Goal: Navigation & Orientation: Find specific page/section

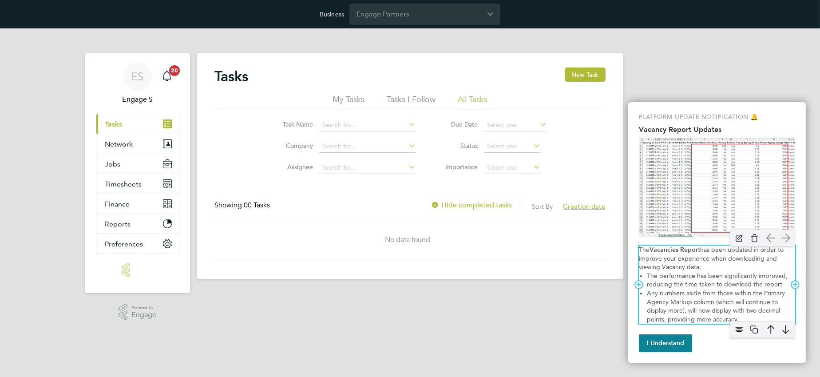
click at [703, 270] on p "The Vacancies Report has been updated in order to improve your experience when …" at bounding box center [717, 258] width 156 height 26
click at [696, 299] on li "Any numbers aside from those within the Primary Agency Markup column (which wil…" at bounding box center [721, 306] width 148 height 35
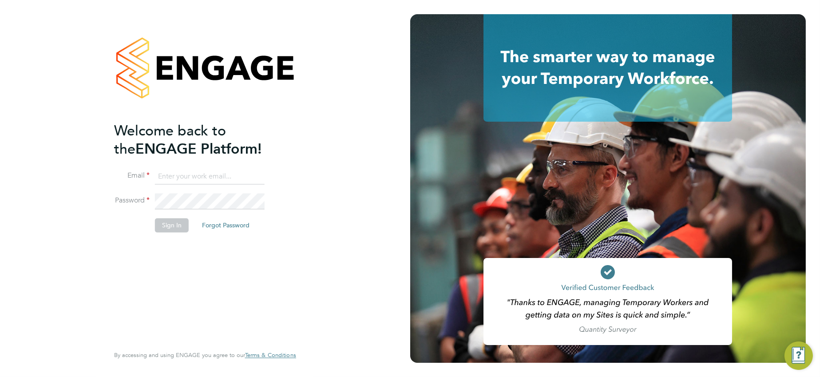
click at [211, 171] on input at bounding box center [210, 177] width 110 height 16
paste input "[EMAIL_ADDRESS][DOMAIN_NAME]"
type input "[EMAIL_ADDRESS][DOMAIN_NAME]"
click at [228, 190] on li "Email support@engagelabs.io" at bounding box center [200, 181] width 173 height 25
click at [166, 226] on button "Sign In" at bounding box center [172, 225] width 34 height 14
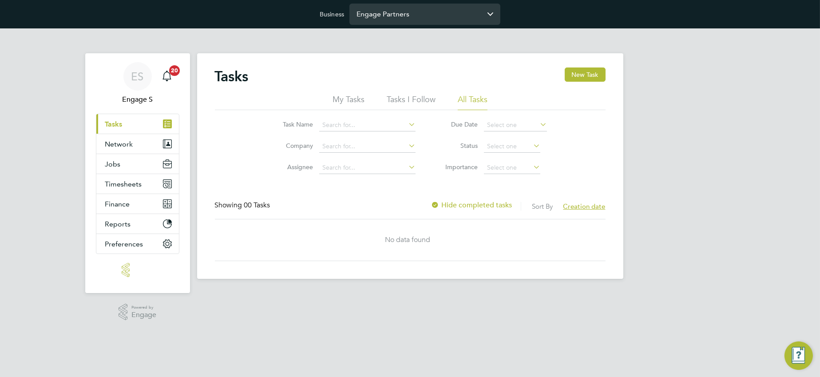
click at [375, 22] on input "Engage Partners" at bounding box center [424, 14] width 151 height 21
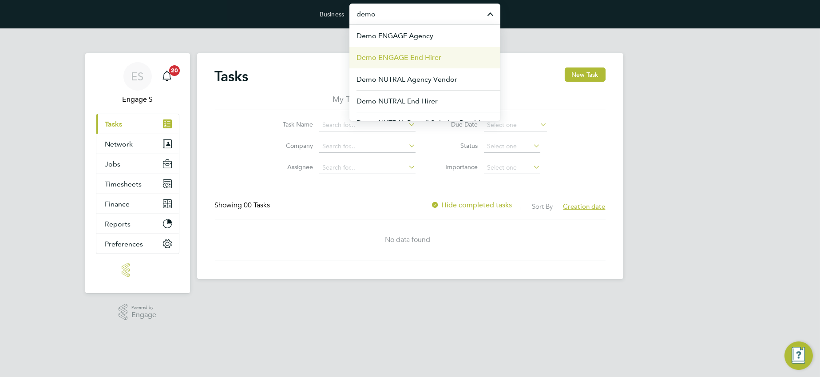
click at [385, 55] on span "Demo ENGAGE End Hirer" at bounding box center [398, 57] width 85 height 11
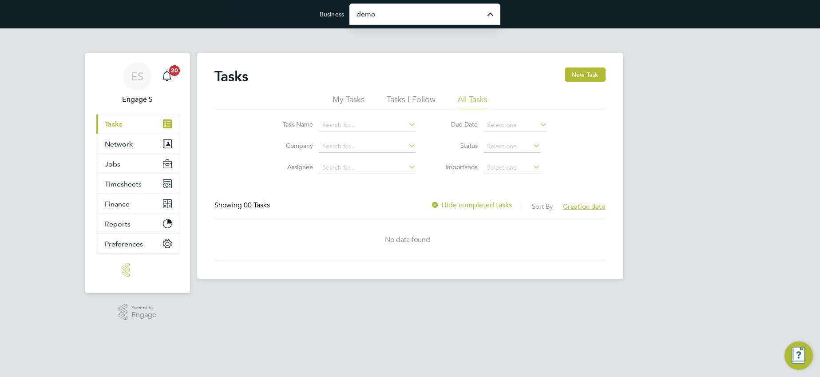
type input "Demo ENGAGE End Hirer"
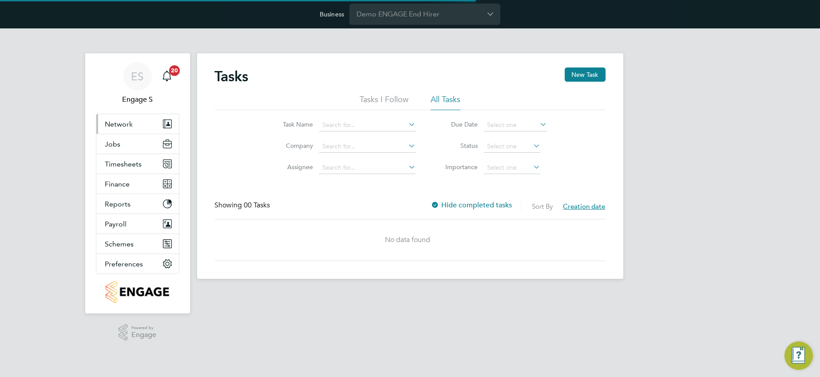
click at [134, 128] on button "Network" at bounding box center [137, 124] width 83 height 20
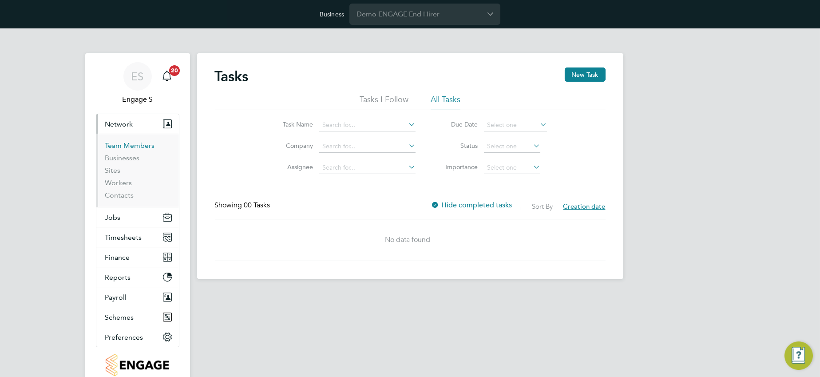
click at [135, 146] on link "Team Members" at bounding box center [130, 145] width 50 height 8
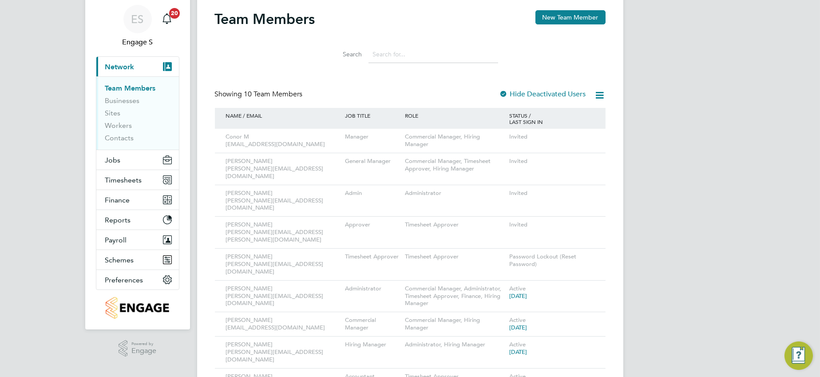
scroll to position [91, 0]
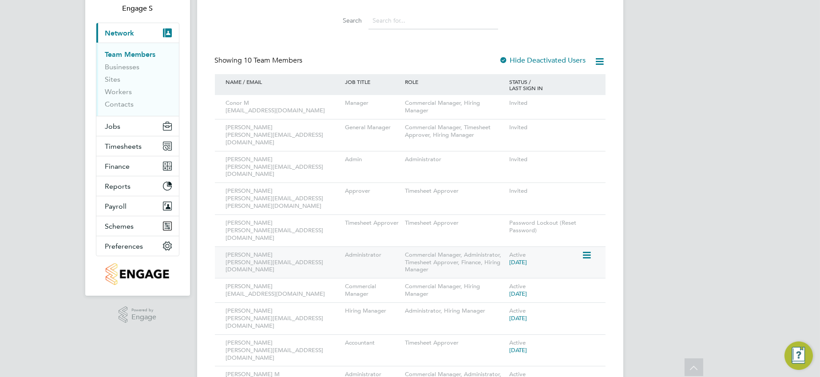
click at [588, 250] on icon at bounding box center [585, 255] width 9 height 11
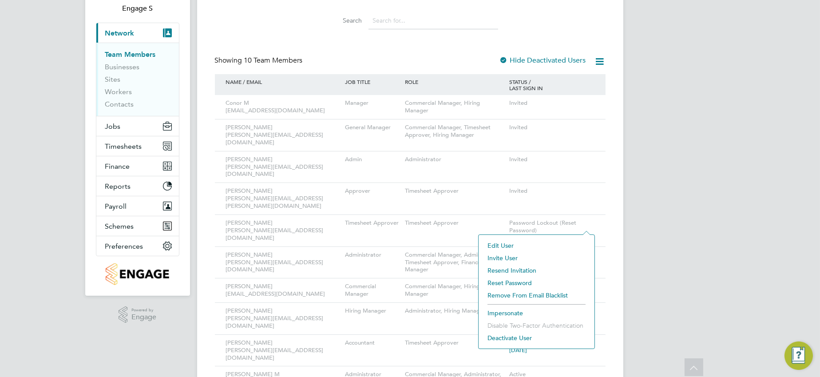
click at [497, 313] on li "Impersonate" at bounding box center [536, 313] width 107 height 12
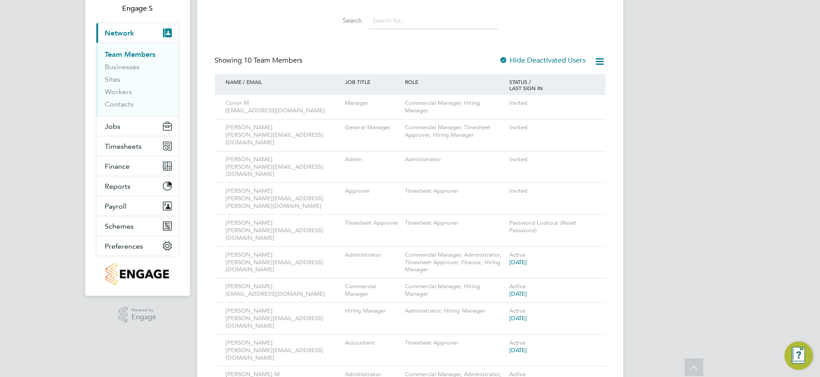
scroll to position [0, 0]
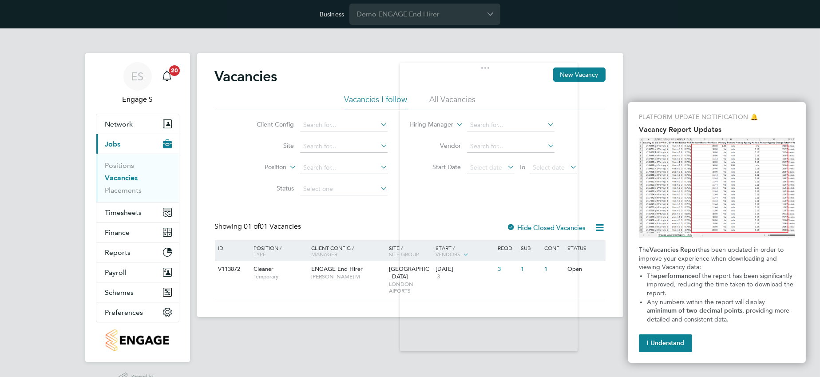
drag, startPoint x: 123, startPoint y: 63, endPoint x: 517, endPoint y: 76, distance: 393.8
click at [517, 76] on body "Business Demo ENGAGE End Hirer ES Engage S Notifications 20 Applications: Netwo…" at bounding box center [410, 165] width 820 height 331
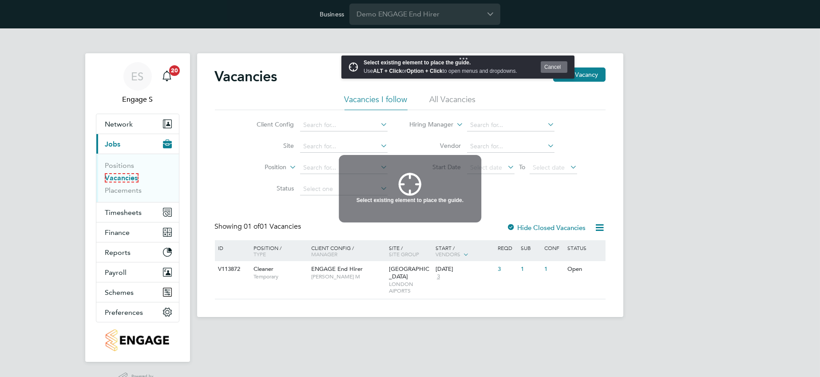
click at [128, 177] on link "Vacancies" at bounding box center [121, 178] width 33 height 8
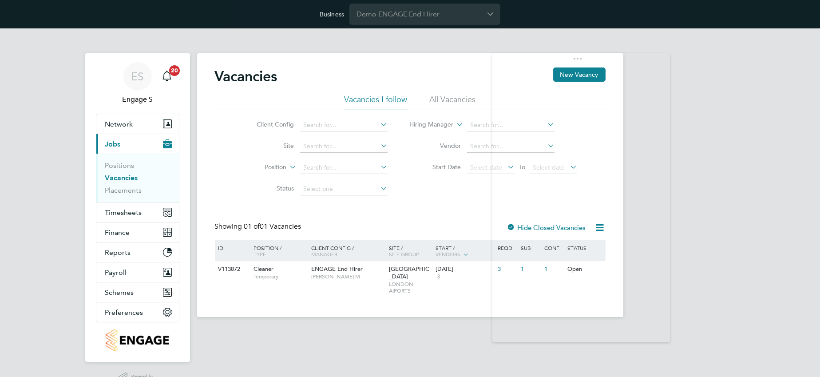
drag, startPoint x: 120, startPoint y: 63, endPoint x: 606, endPoint y: 67, distance: 486.4
click at [606, 67] on body "Business Demo ENGAGE End Hirer ES Engage S Notifications 20 Applications: Netwo…" at bounding box center [410, 165] width 820 height 331
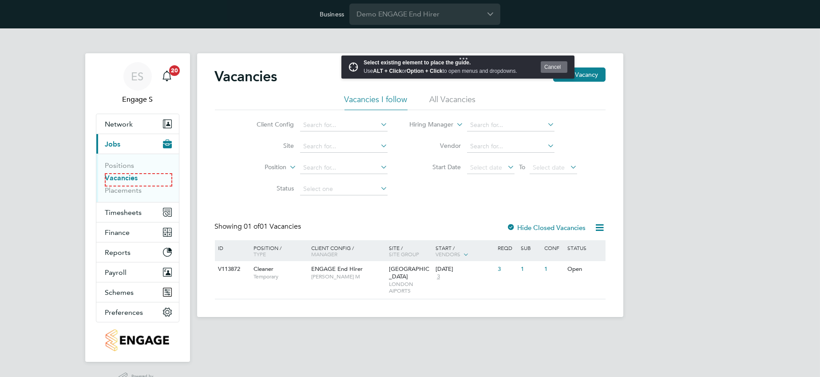
click at [120, 183] on li "Vacancies" at bounding box center [138, 180] width 67 height 12
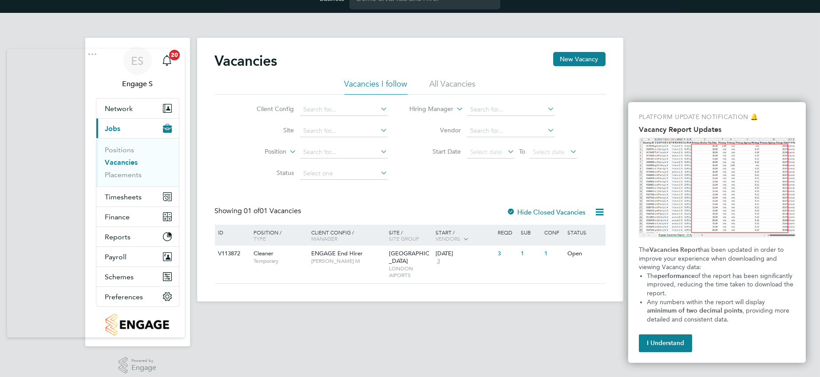
scroll to position [22, 0]
